Goal: Answer question/provide support

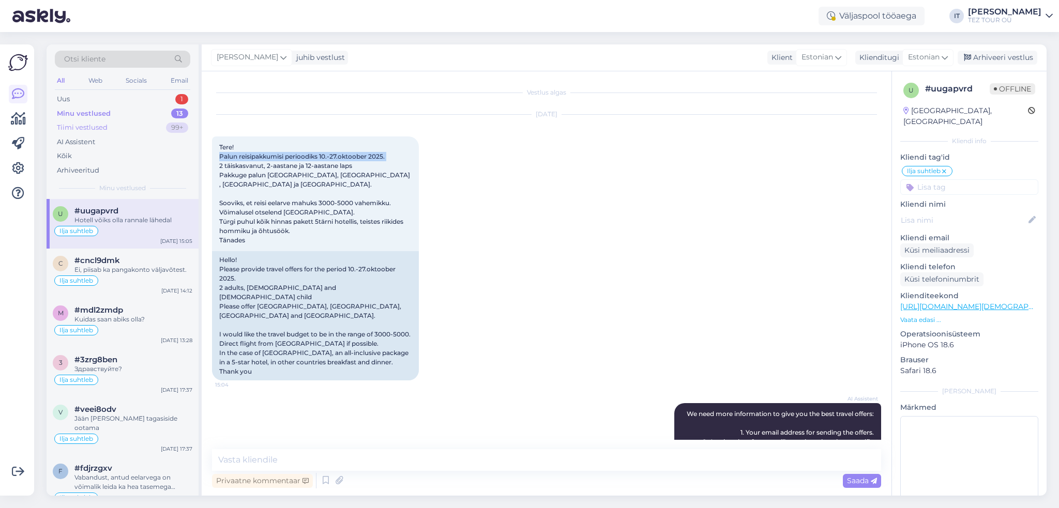
scroll to position [155, 0]
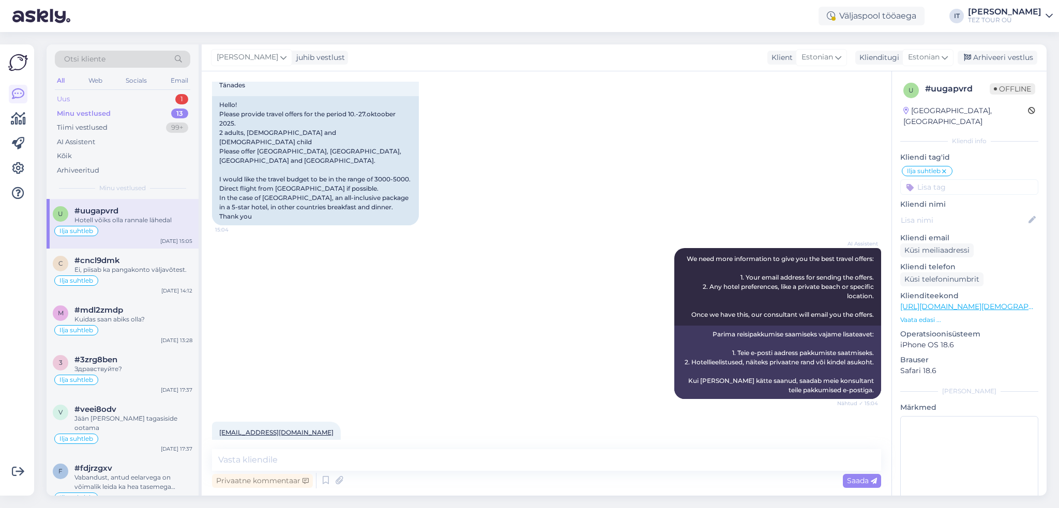
click at [137, 98] on div "Uus 1" at bounding box center [123, 99] width 136 height 14
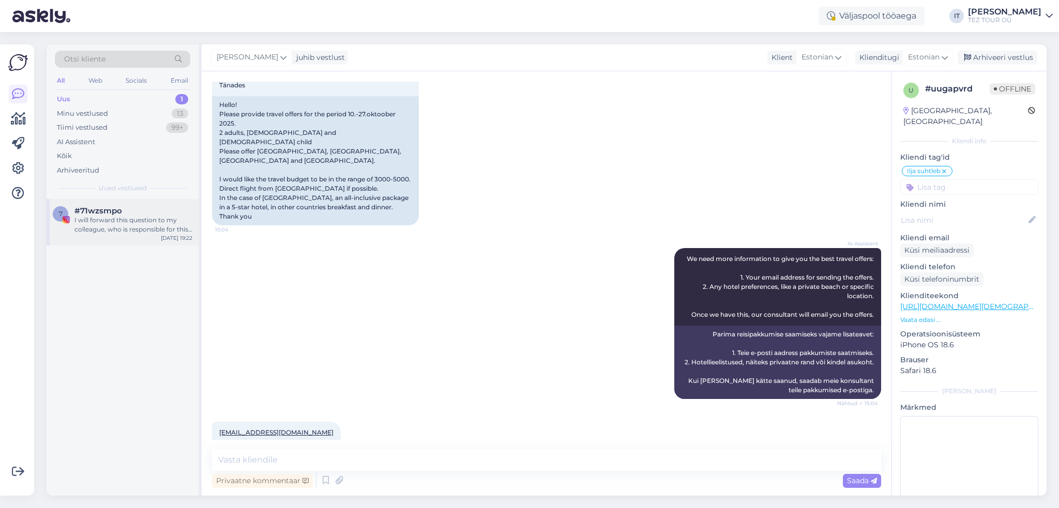
click at [137, 206] on div "7 #71wzsmpo I will forward this question to my colleague, who is responsible fo…" at bounding box center [123, 222] width 152 height 47
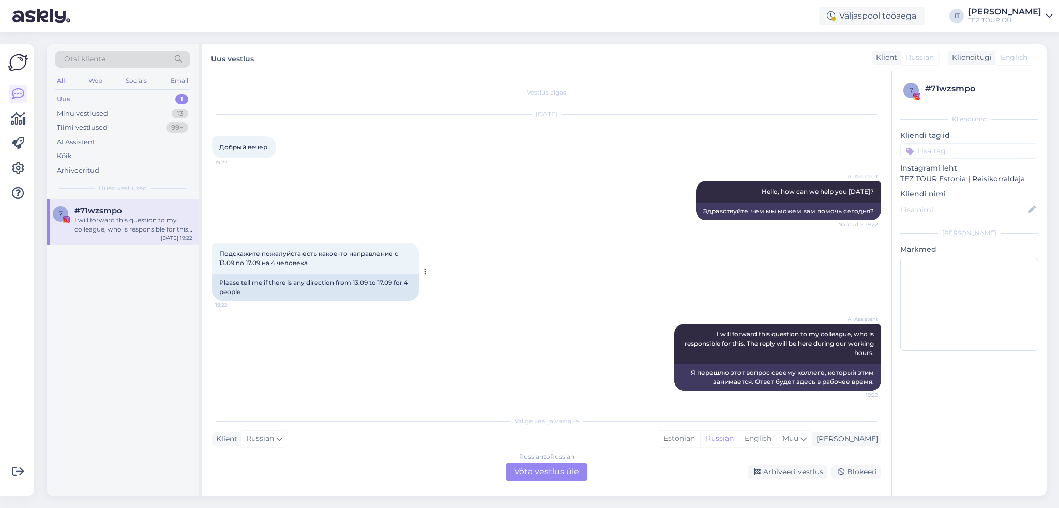
scroll to position [1, 0]
click at [542, 480] on div "Russian to Russian Võta vestlus üle" at bounding box center [547, 472] width 82 height 19
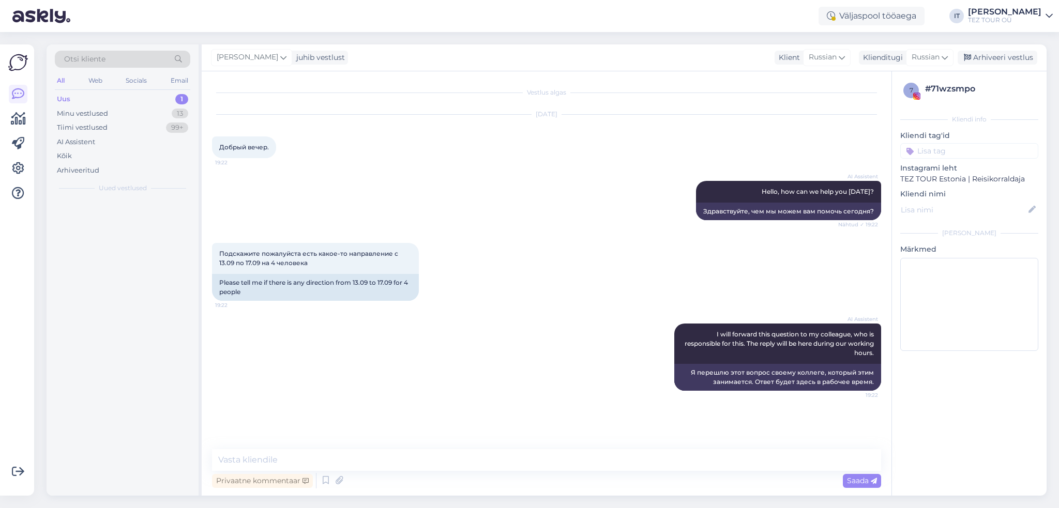
scroll to position [0, 0]
click at [473, 462] on textarea at bounding box center [546, 461] width 669 height 22
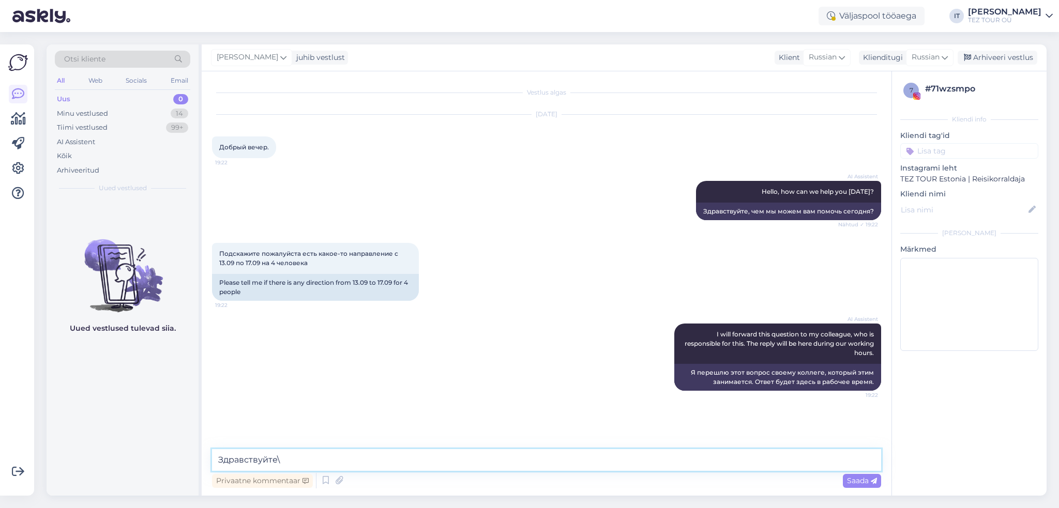
type textarea "Здравствуйте"
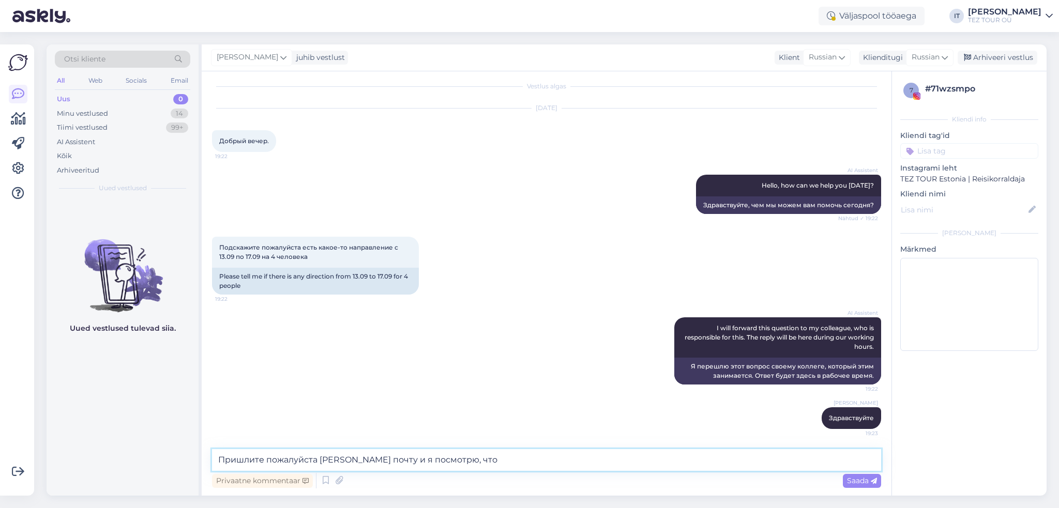
click at [653, 463] on textarea "Пришлите пожалуйста [PERSON_NAME] почту и я посмотрю, что" at bounding box center [546, 461] width 669 height 22
drag, startPoint x: 485, startPoint y: 455, endPoint x: 217, endPoint y: 448, distance: 268.0
click at [217, 448] on div "Vestlus algas [DATE] Добрый вечер. 19:22 AI Assistent Hello, how can we help yo…" at bounding box center [547, 283] width 690 height 425
type textarea "13.09 вылетов у нас нетВылеты"
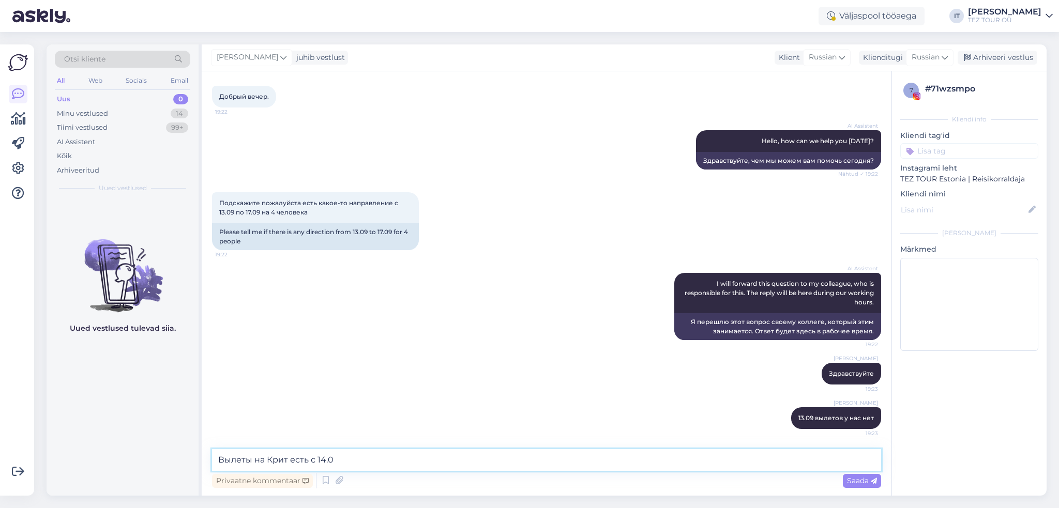
type textarea "Вылеты на Крит есть с 14.09"
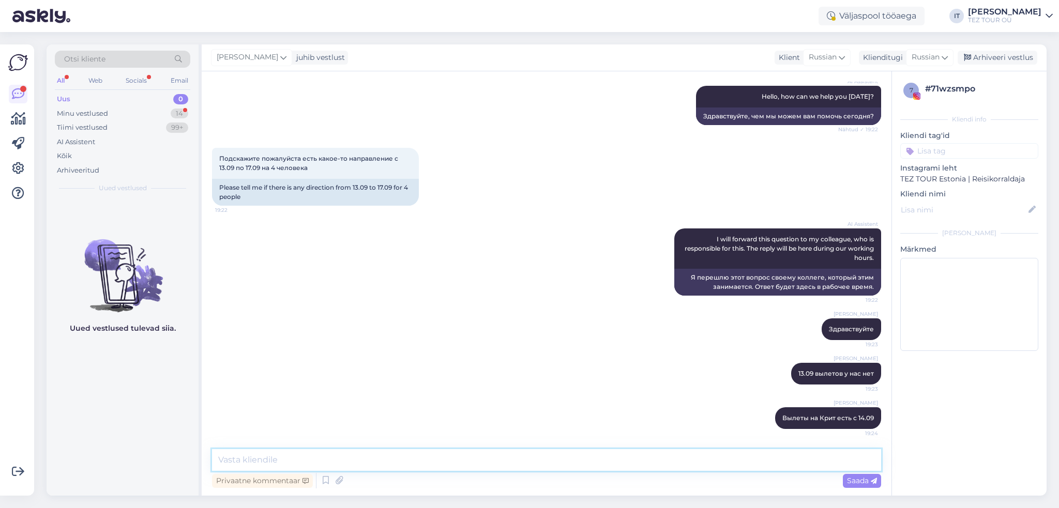
scroll to position [140, 0]
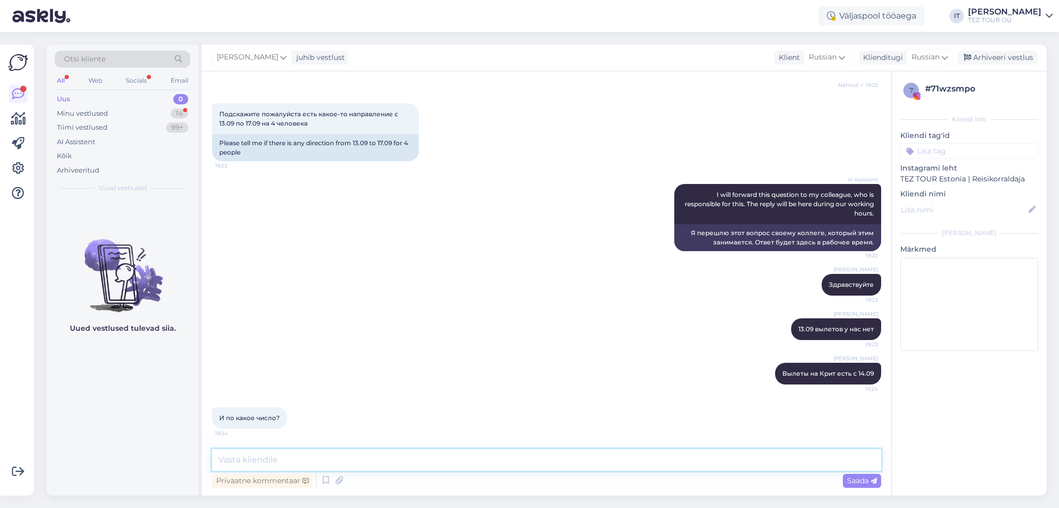
click at [373, 462] on textarea at bounding box center [546, 461] width 669 height 22
type textarea "есть на 3 ночи до 17.09"
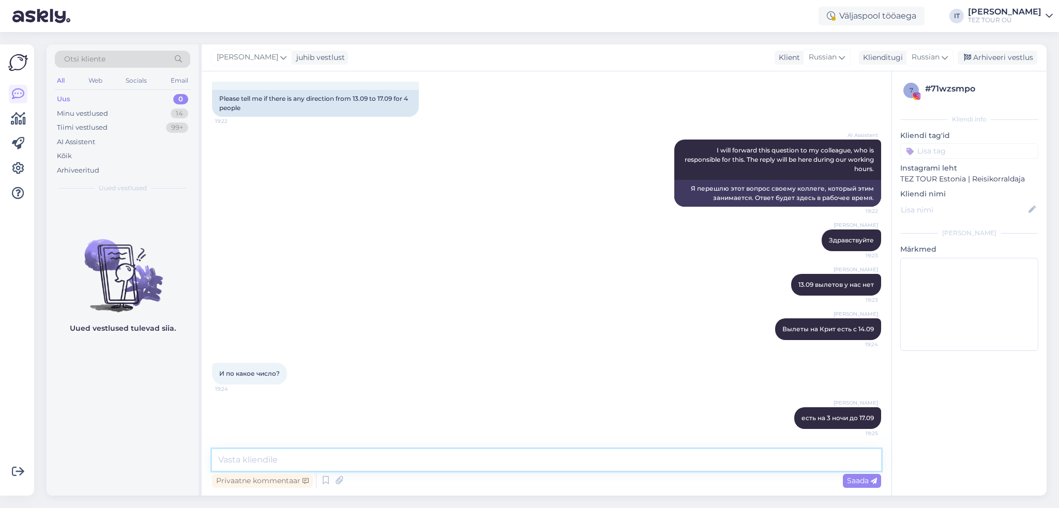
click at [333, 452] on textarea at bounding box center [546, 461] width 669 height 22
type textarea "Стоимость поездок от 1400EUR на двоих"
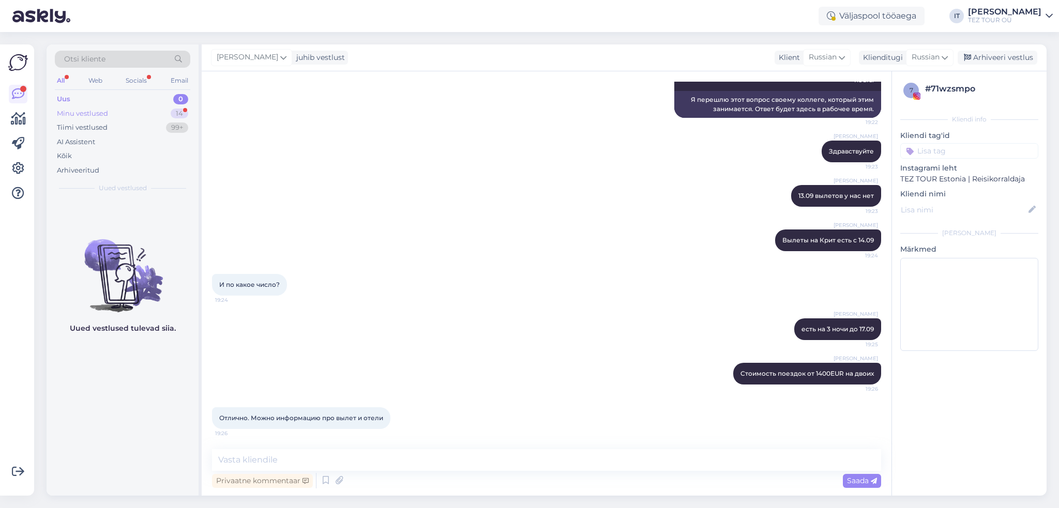
click at [146, 110] on div "Minu vestlused 14" at bounding box center [123, 114] width 136 height 14
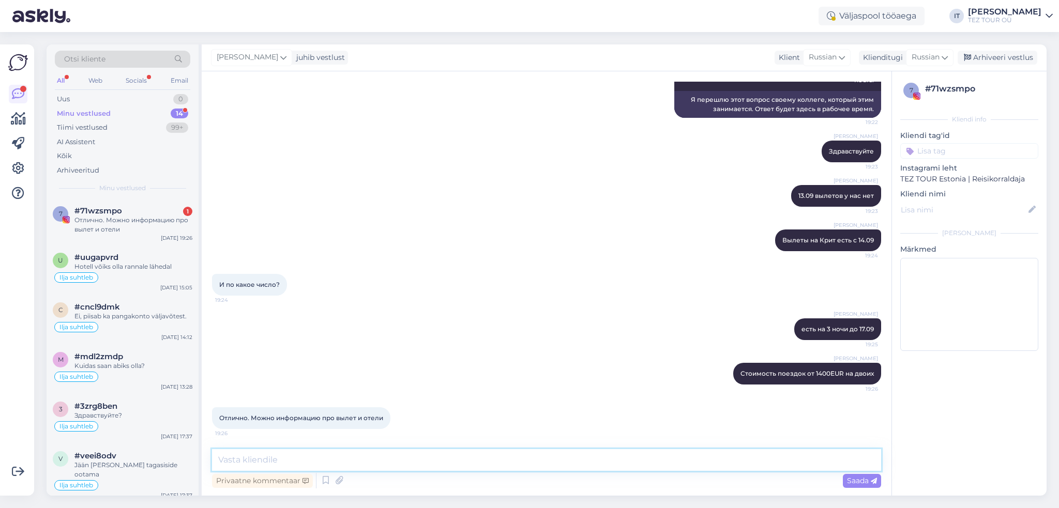
click at [353, 450] on textarea at bounding box center [546, 461] width 669 height 22
type textarea "Будьте добры, пришлите пожалуйста адресс Ваш электронной почты."
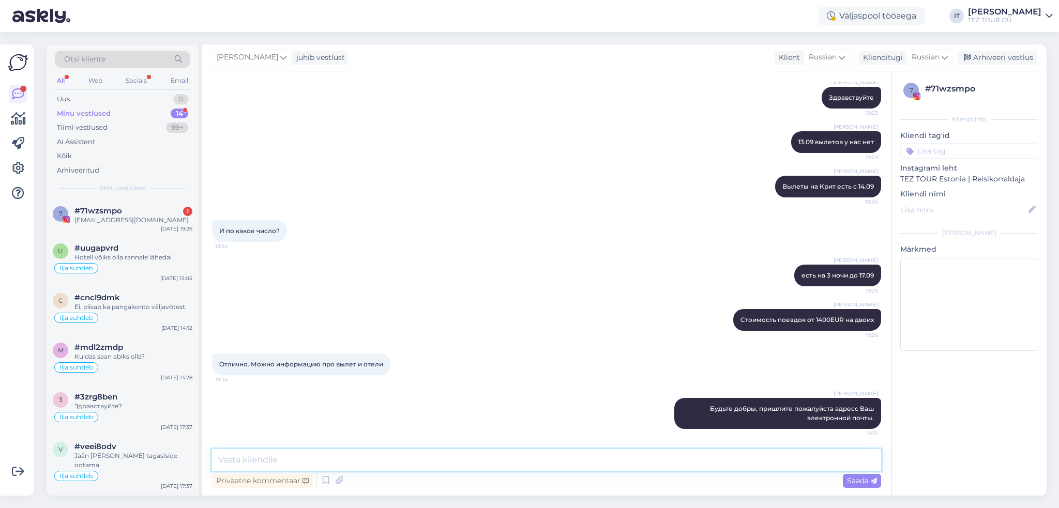
scroll to position [371, 0]
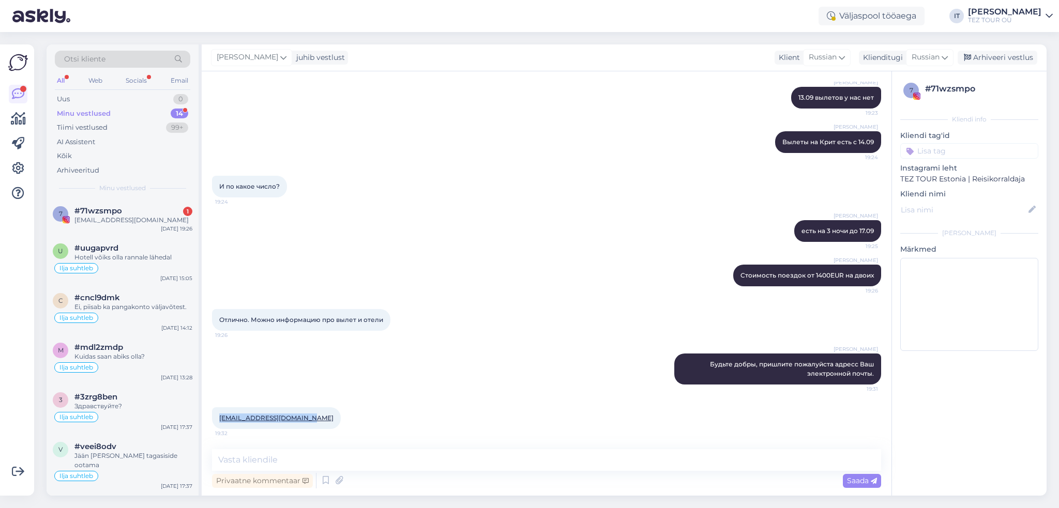
drag, startPoint x: 316, startPoint y: 417, endPoint x: 221, endPoint y: 416, distance: 94.1
click at [214, 416] on div "[EMAIL_ADDRESS][DOMAIN_NAME] 19:32" at bounding box center [276, 419] width 129 height 22
copy link "[EMAIL_ADDRESS][DOMAIN_NAME]"
